Goal: Navigation & Orientation: Find specific page/section

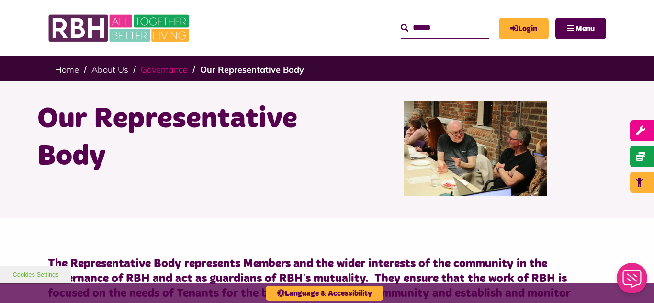
click at [163, 73] on link "Governance" at bounding box center [164, 69] width 47 height 11
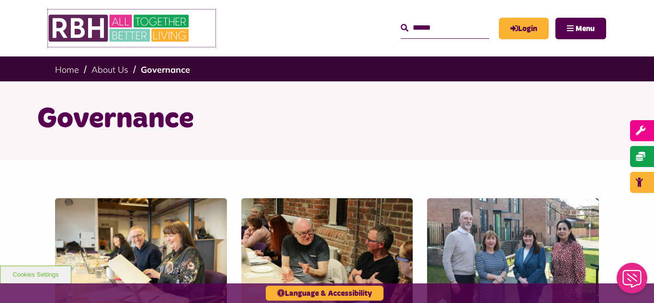
click at [143, 34] on img at bounding box center [120, 28] width 144 height 37
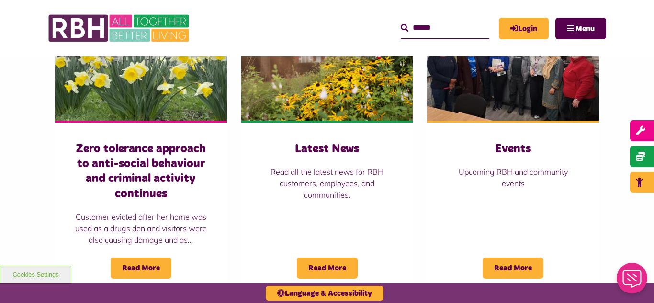
scroll to position [708, 0]
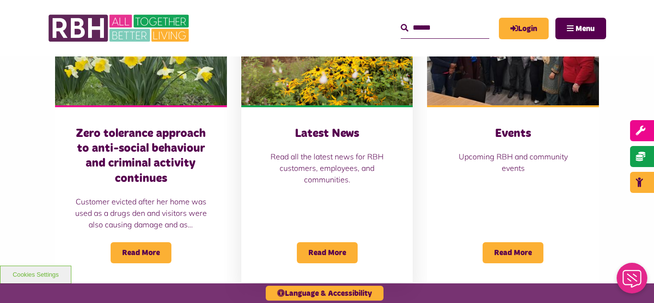
click at [323, 70] on img at bounding box center [327, 51] width 172 height 107
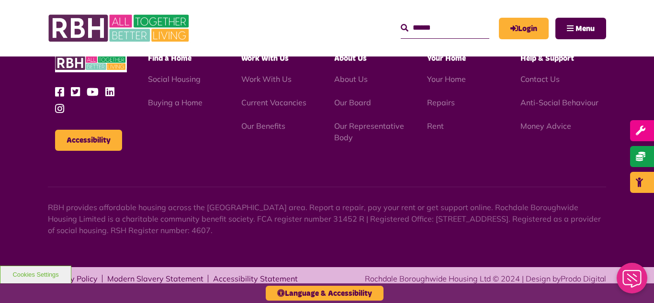
scroll to position [1042, 0]
